Goal: Information Seeking & Learning: Understand process/instructions

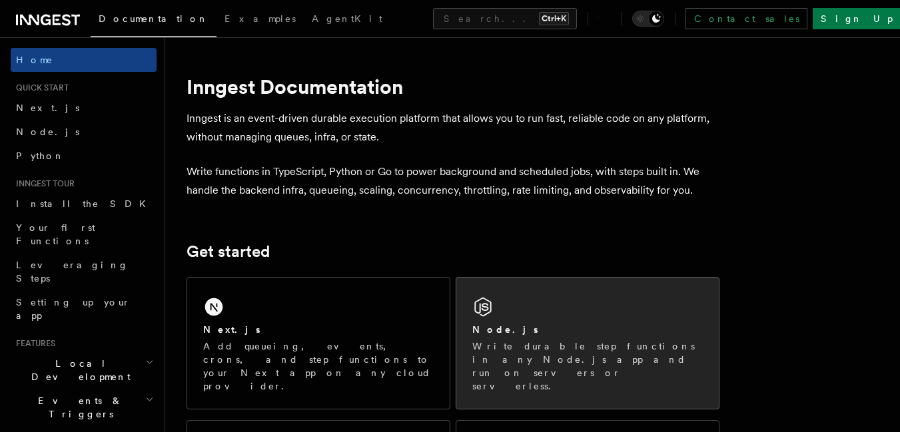
click at [528, 320] on div "Node.js Write durable step functions in any Node.js app and run on servers or s…" at bounding box center [587, 343] width 262 height 131
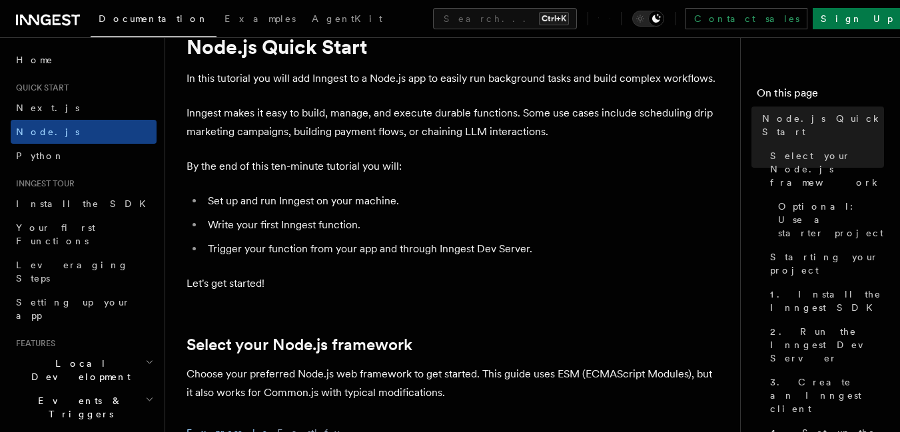
scroll to position [133, 0]
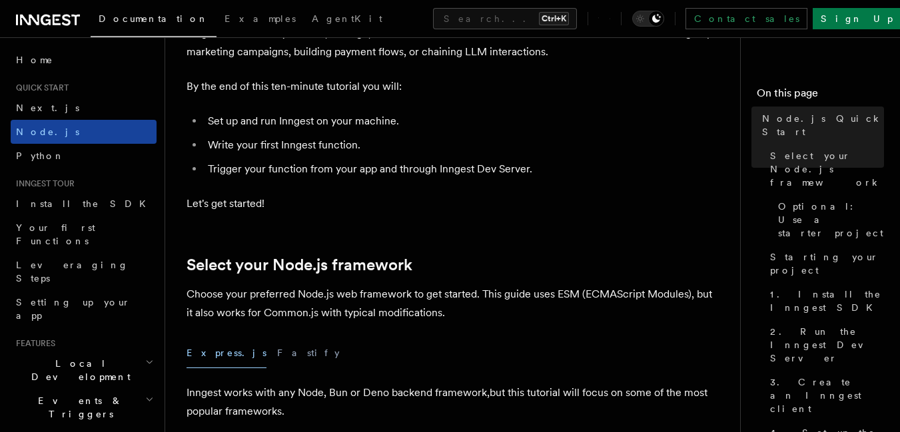
click at [35, 126] on span "Node.js" at bounding box center [47, 131] width 63 height 13
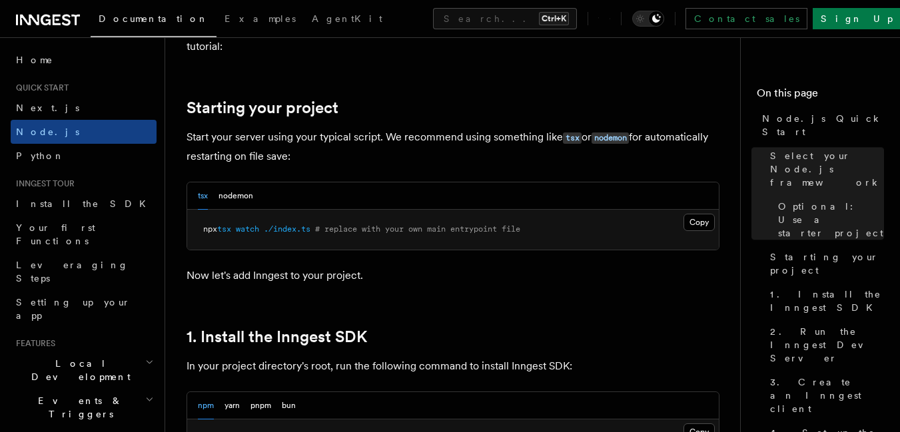
scroll to position [599, 0]
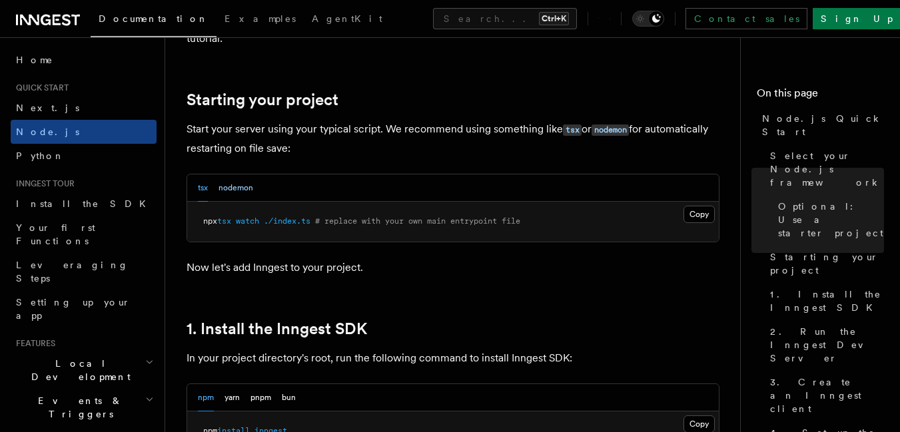
click at [234, 184] on button "nodemon" at bounding box center [235, 187] width 35 height 27
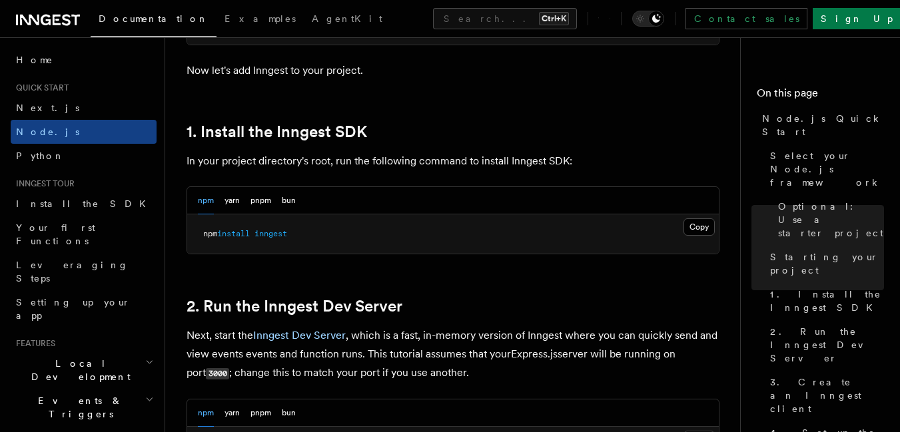
scroll to position [932, 0]
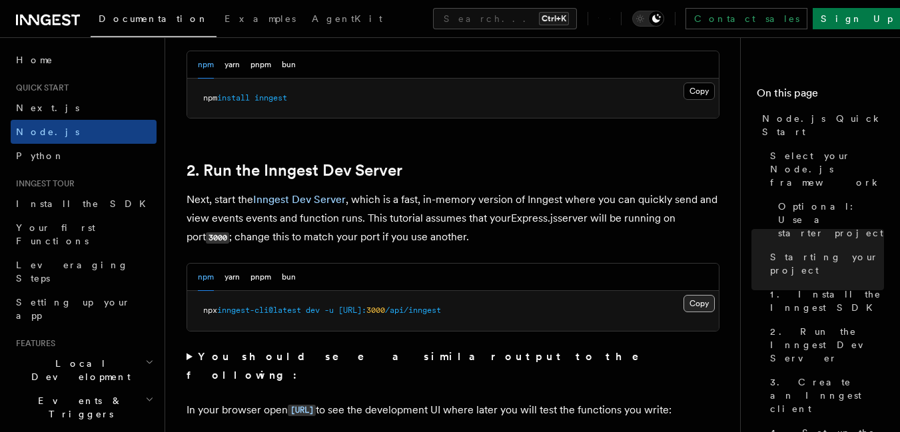
click at [695, 304] on button "Copy Copied" at bounding box center [698, 303] width 31 height 17
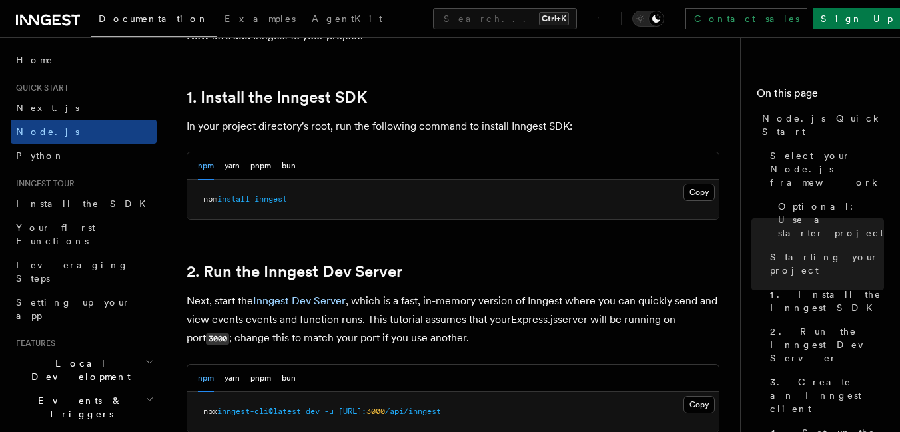
scroll to position [799, 0]
